Goal: Contribute content

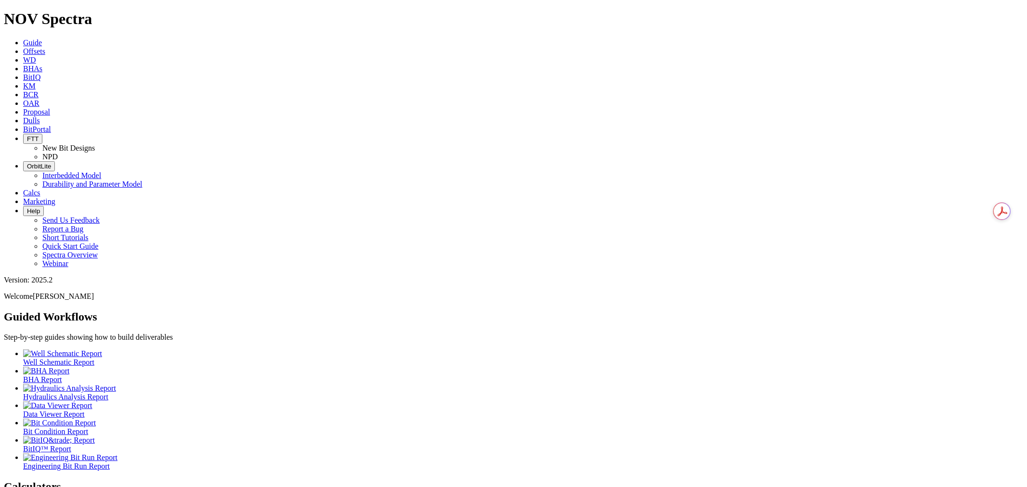
click at [40, 117] on span "Dulls" at bounding box center [31, 121] width 17 height 8
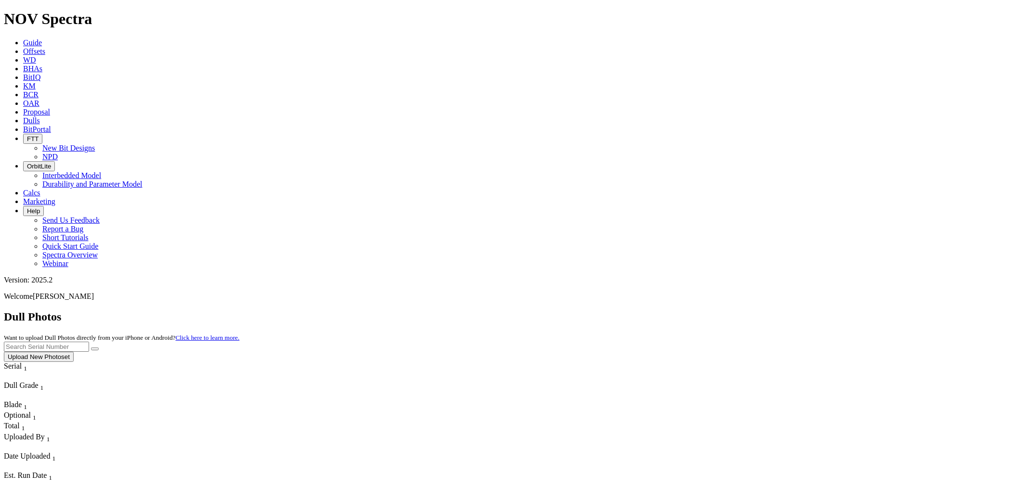
click at [74, 352] on button "Upload New Photoset" at bounding box center [39, 357] width 70 height 10
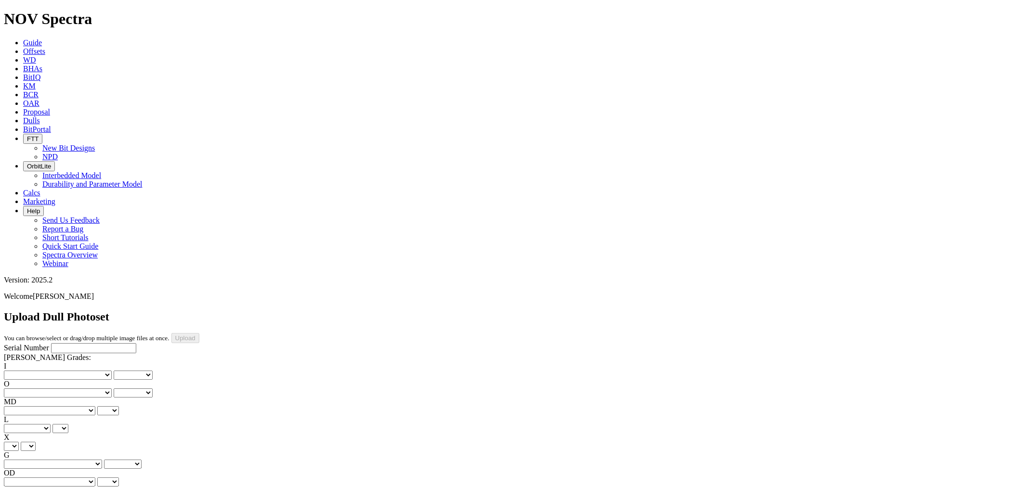
click at [51, 343] on input "Serial Number" at bounding box center [93, 348] width 85 height 10
type input "A315427"
